Goal: Check status: Check status

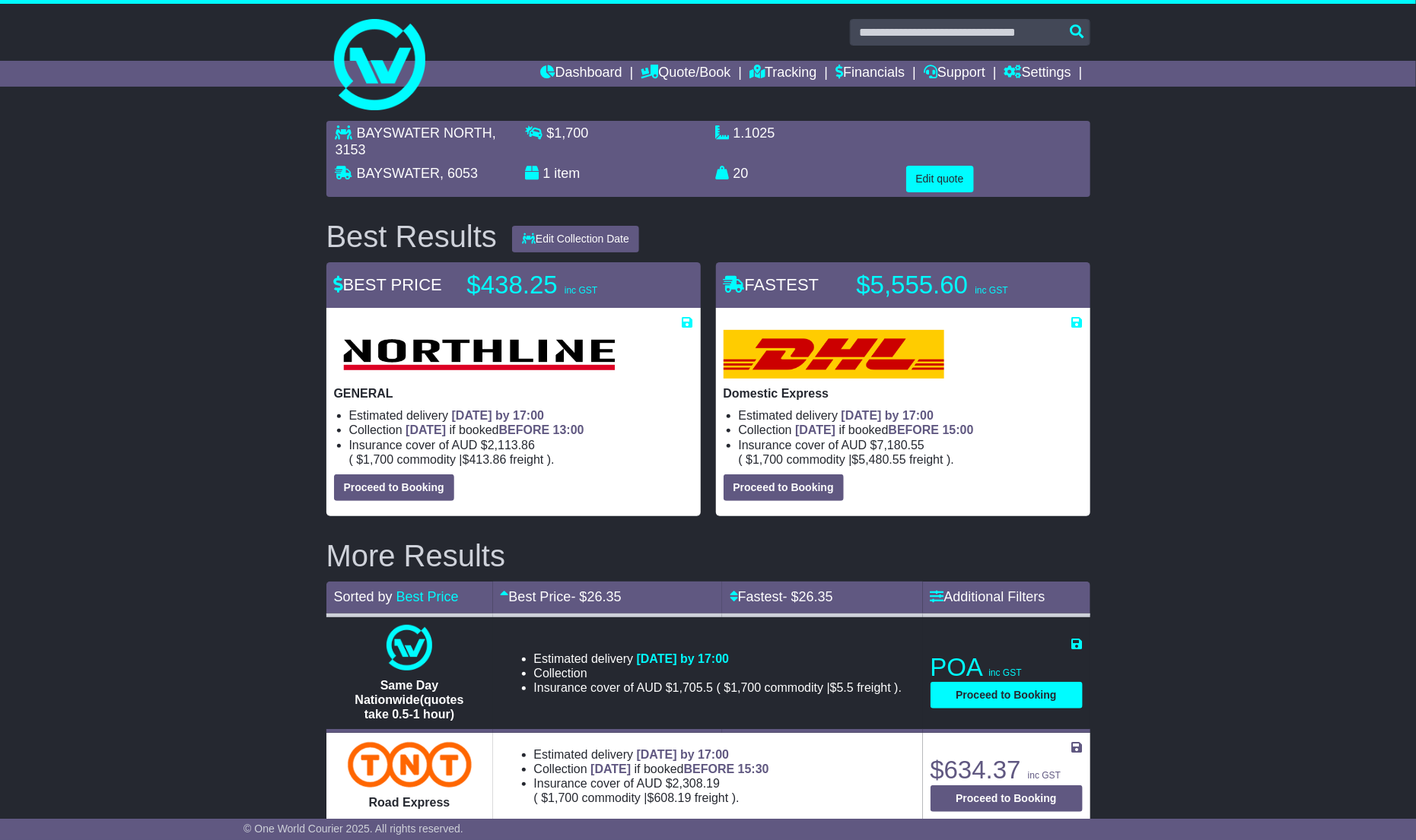
click at [71, 224] on div "BAYSWATER NORTH , 3153 BAYSWATER , 6053 $ 1,700 1 item 1.1025 m 3 in 3 20 kg(s)" at bounding box center [708, 711] width 1416 height 1197
click at [785, 73] on link "Tracking" at bounding box center [783, 74] width 67 height 26
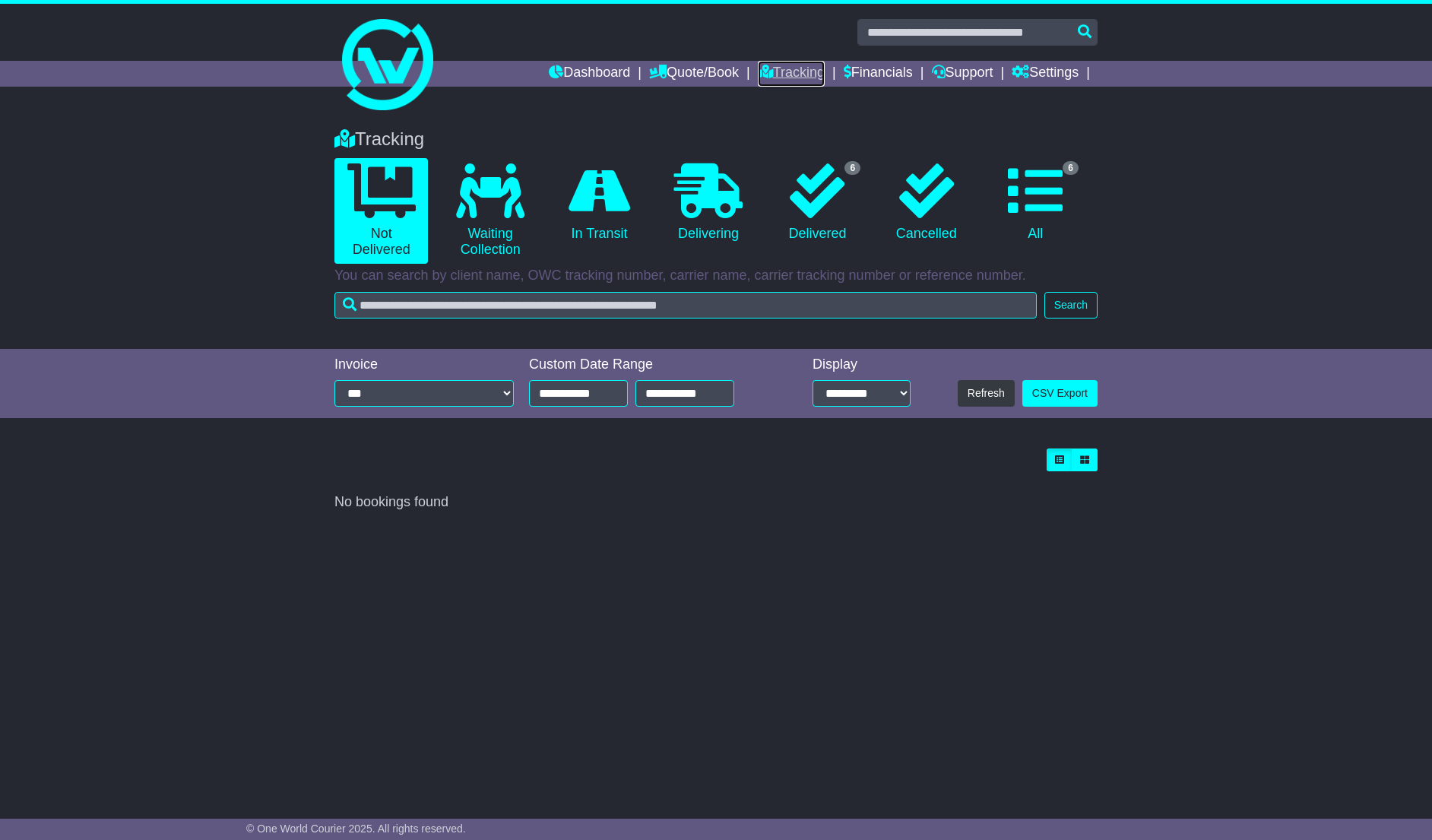
click at [764, 74] on link "Tracking" at bounding box center [792, 74] width 67 height 26
click at [842, 211] on icon at bounding box center [817, 191] width 55 height 55
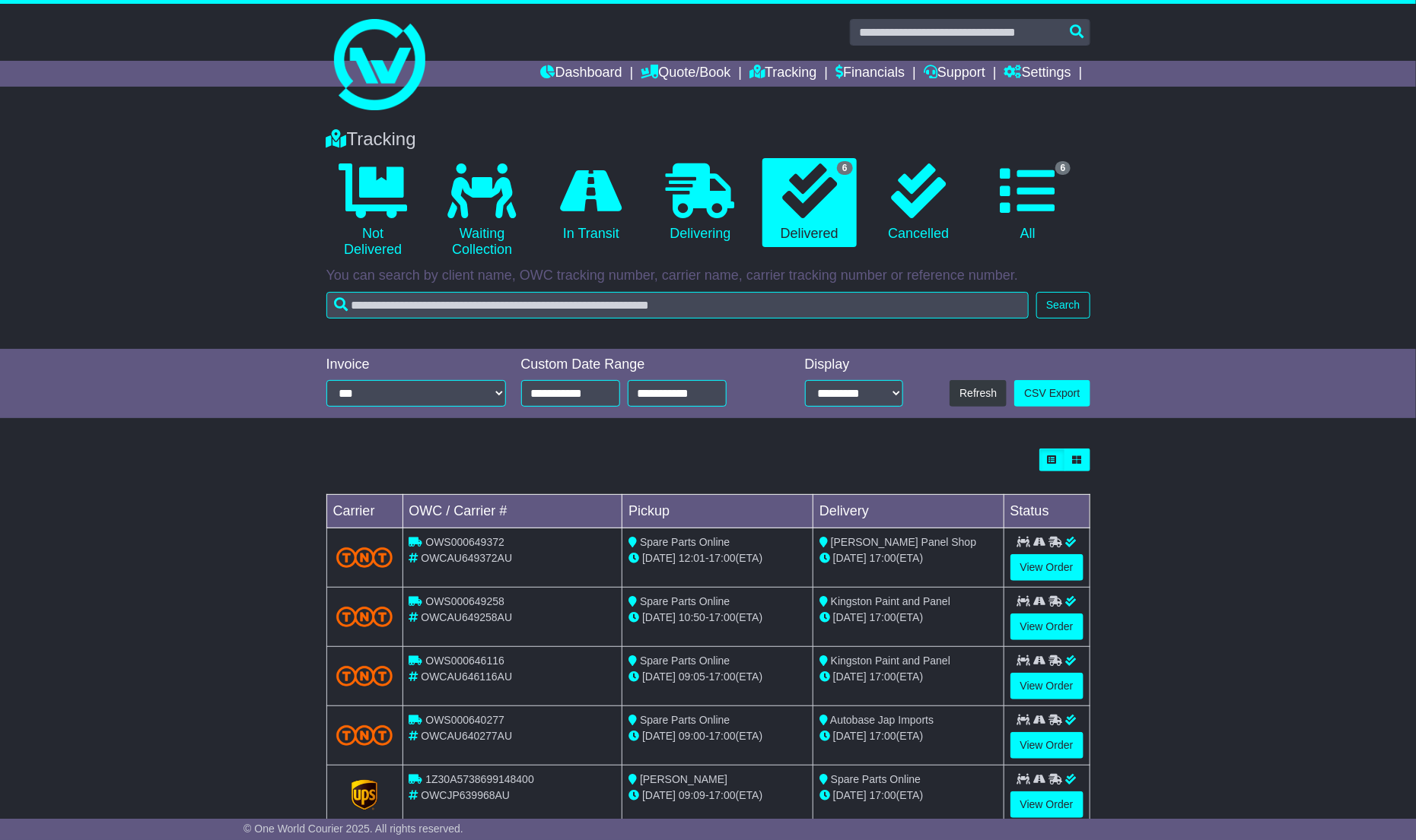
click at [1276, 539] on div "Loading... No bookings found Carrier OWC / Carrier # Pickup Delivery Status OWS…" at bounding box center [708, 674] width 1416 height 467
click at [1032, 627] on link "View Order" at bounding box center [1047, 626] width 73 height 27
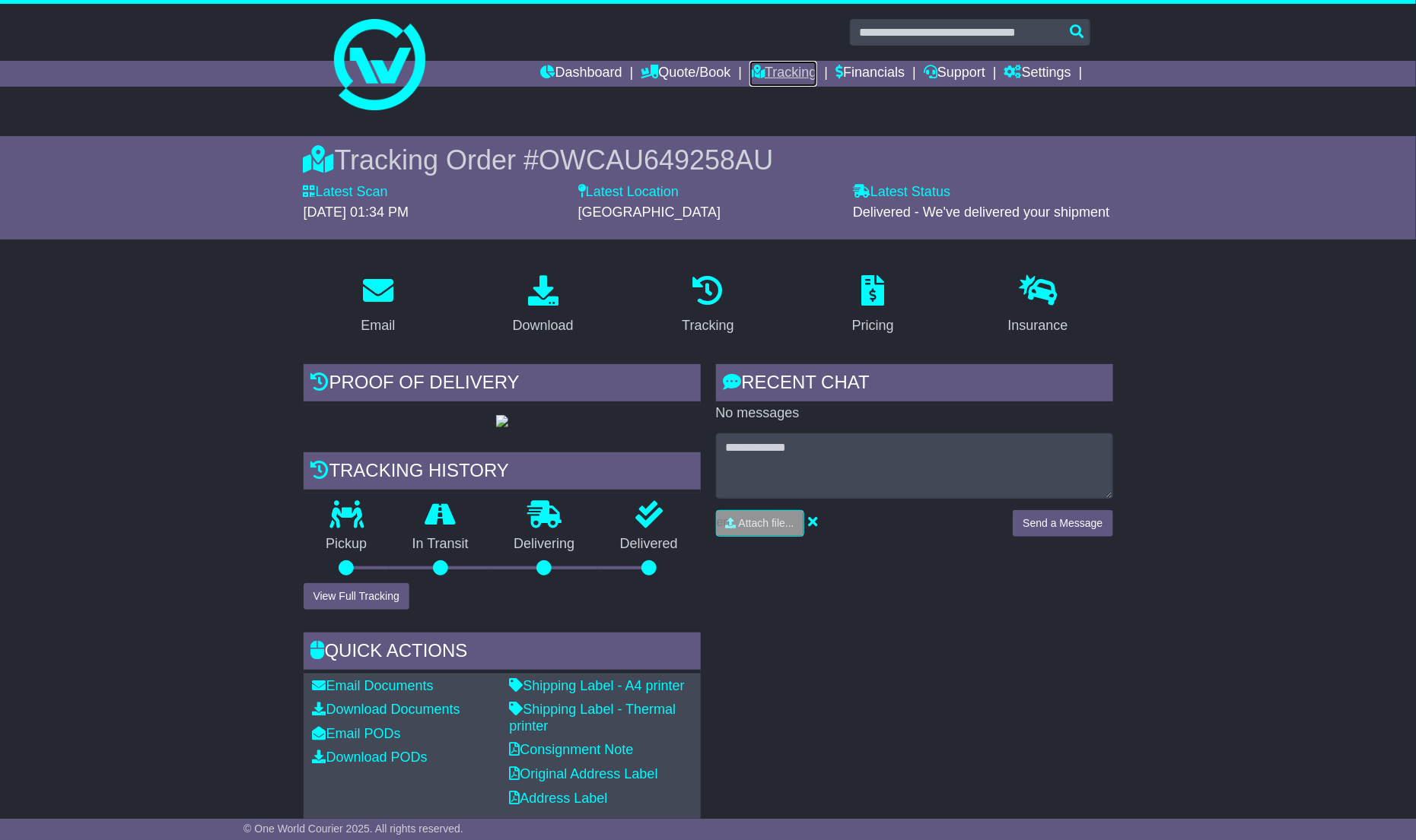
click at [781, 67] on link "Tracking" at bounding box center [783, 74] width 67 height 26
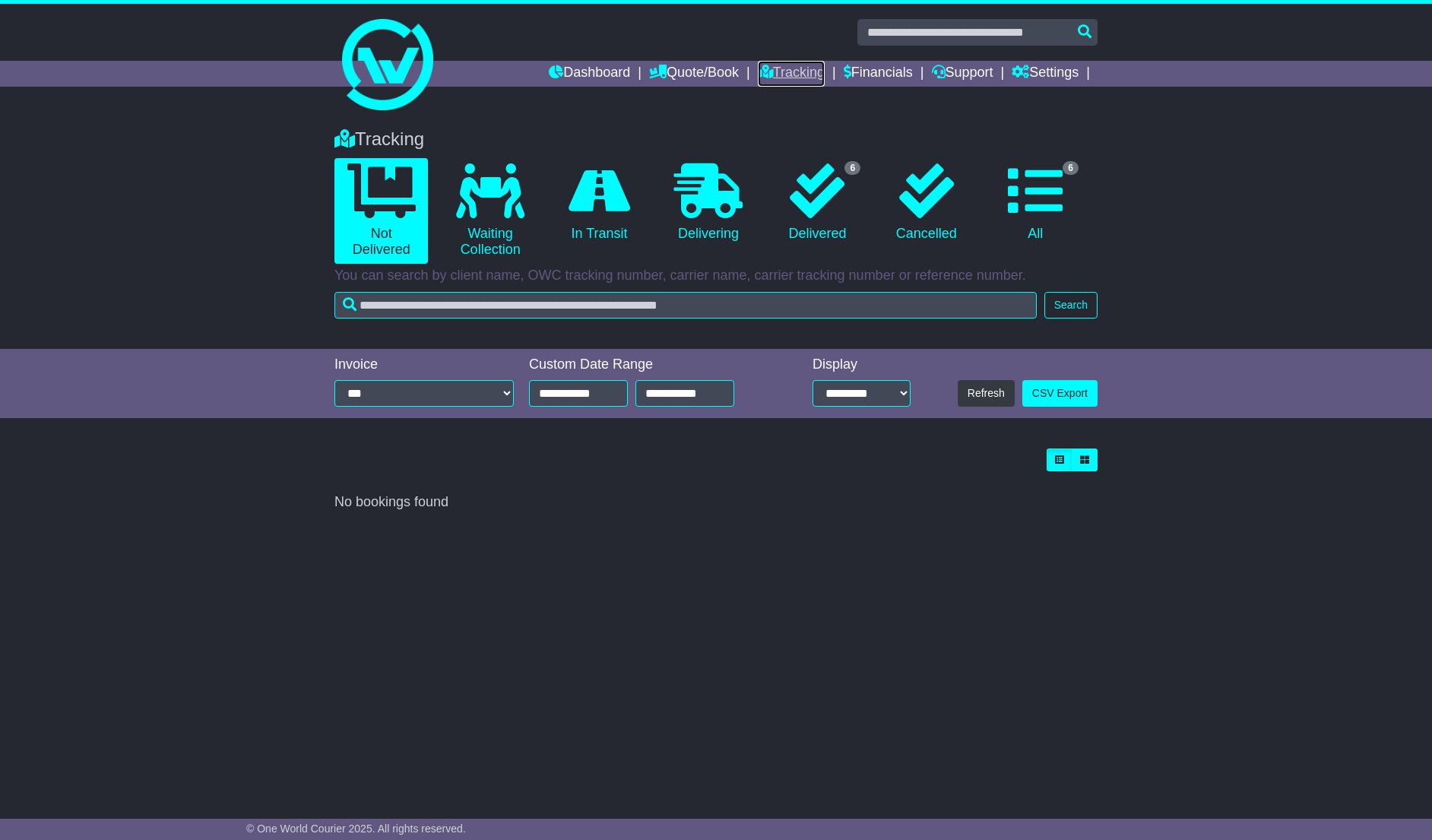
click at [780, 69] on link "Tracking" at bounding box center [792, 74] width 67 height 26
click at [317, 657] on div "Tracking 0 Not Delivered 0 Waiting Collection 0 In Transit 0 Delivering 6 0 6" at bounding box center [716, 453] width 1432 height 681
